Goal: Go to known website: Access a specific website the user already knows

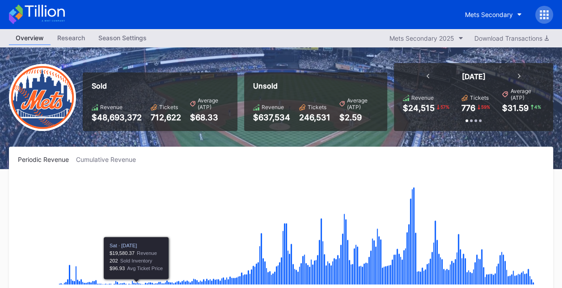
scroll to position [2149, 0]
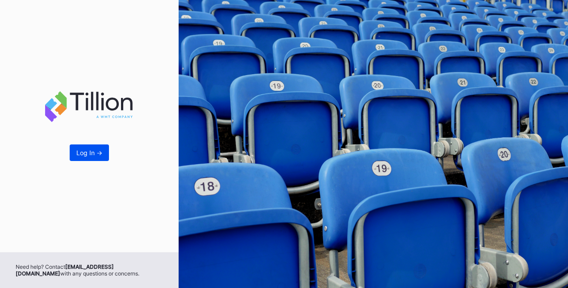
click at [92, 157] on button "Log In ->" at bounding box center [89, 152] width 39 height 17
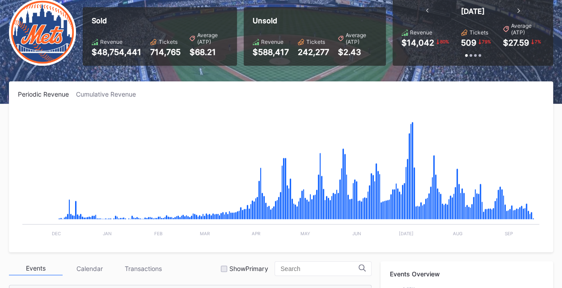
scroll to position [61, 0]
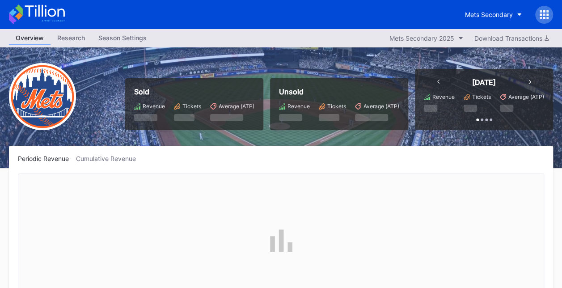
scroll to position [2149, 0]
